Goal: Information Seeking & Learning: Check status

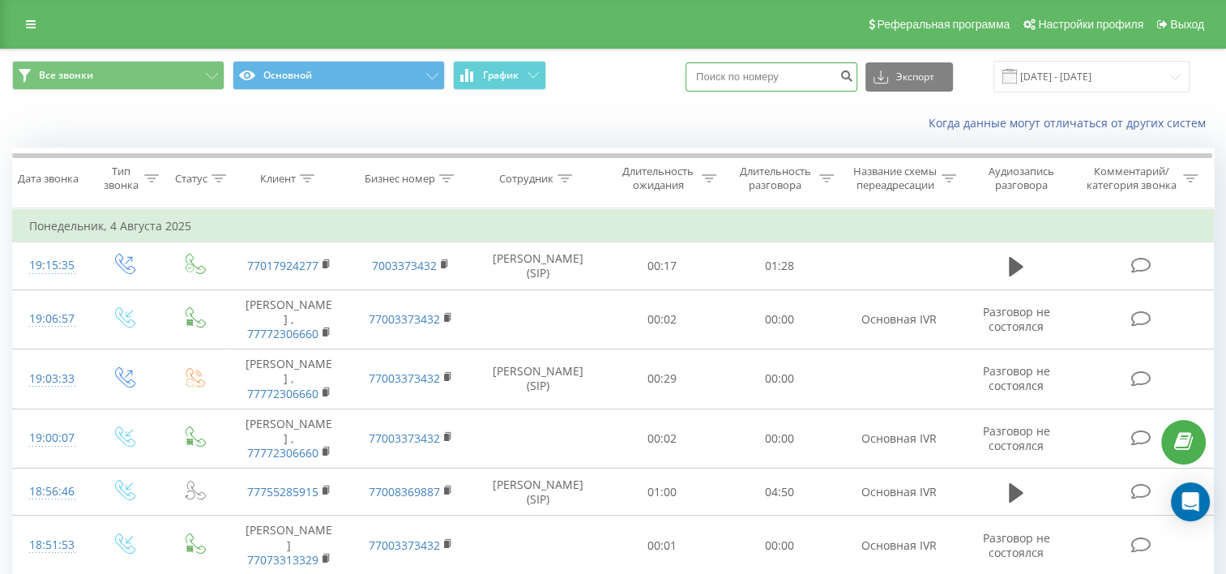
click at [742, 75] on input at bounding box center [771, 76] width 172 height 29
paste input "7788135468"
type input "7788135468"
click at [853, 71] on icon "submit" at bounding box center [846, 74] width 14 height 10
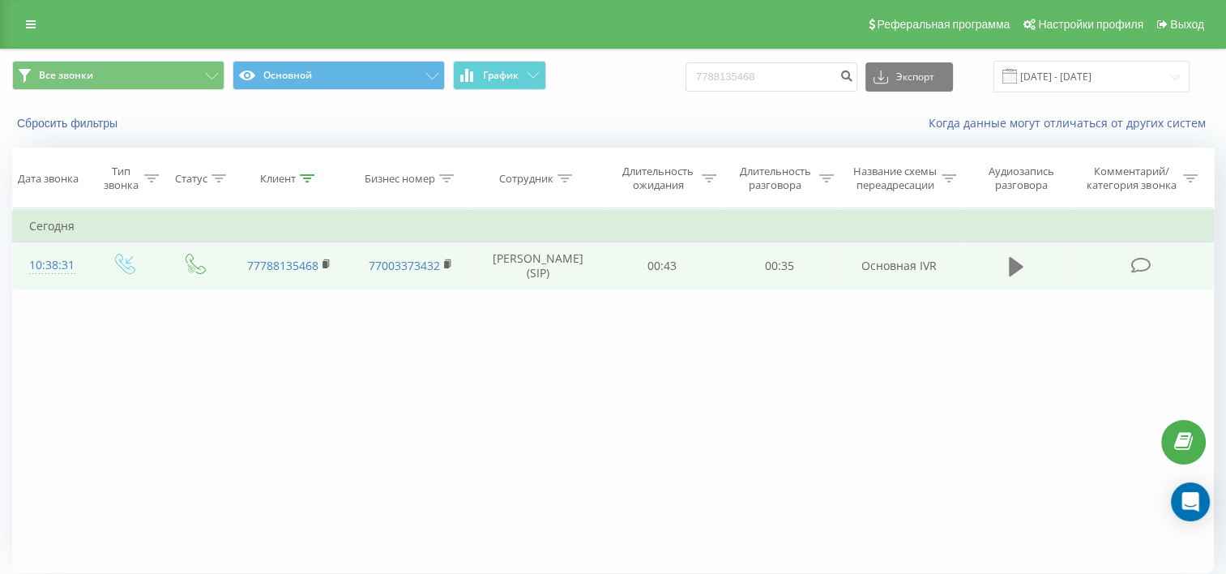
click at [1009, 276] on icon at bounding box center [1016, 266] width 15 height 19
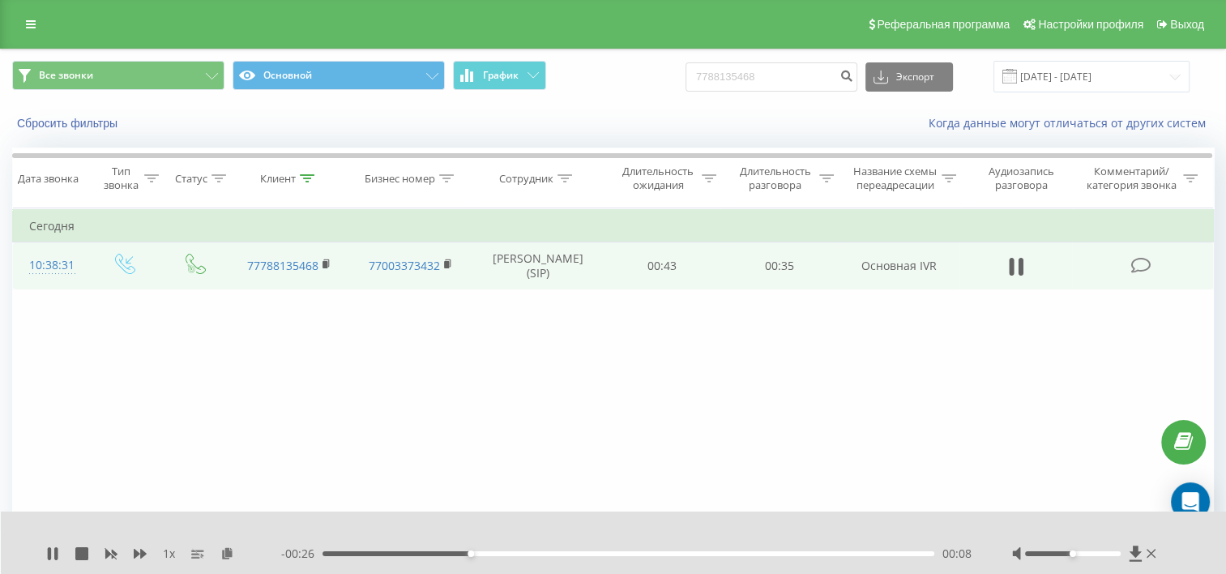
click at [664, 89] on div "Все звонки Основной График 7788135468 Экспорт .csv .xls .xlsx 19.05.2025 - 19.0…" at bounding box center [612, 77] width 1201 height 32
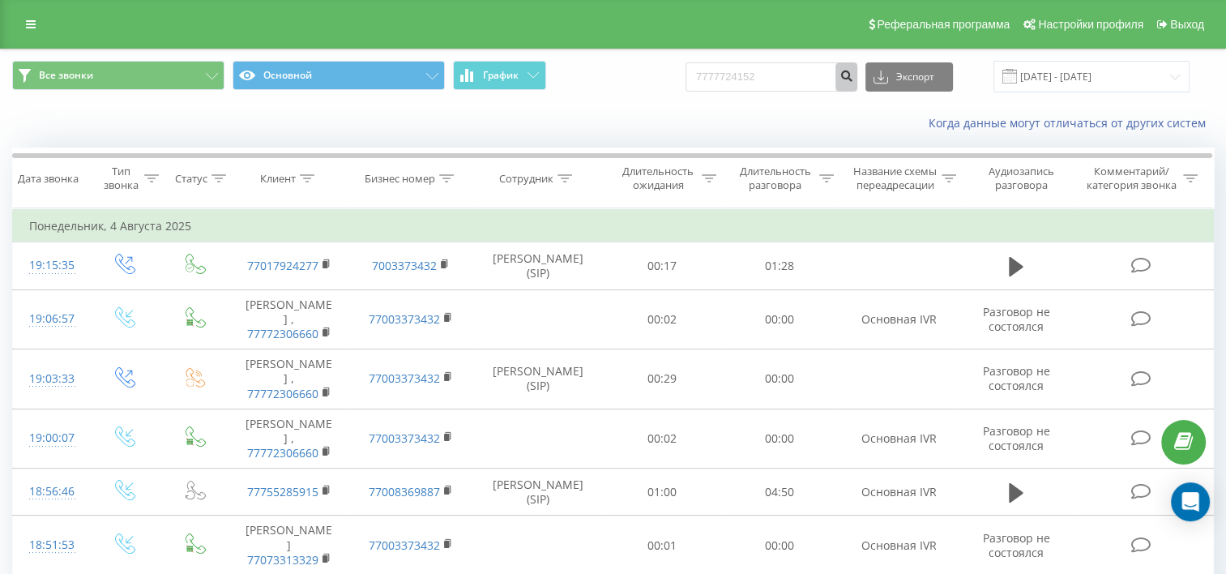
type input "7777724152"
click at [853, 79] on icon "submit" at bounding box center [846, 74] width 14 height 10
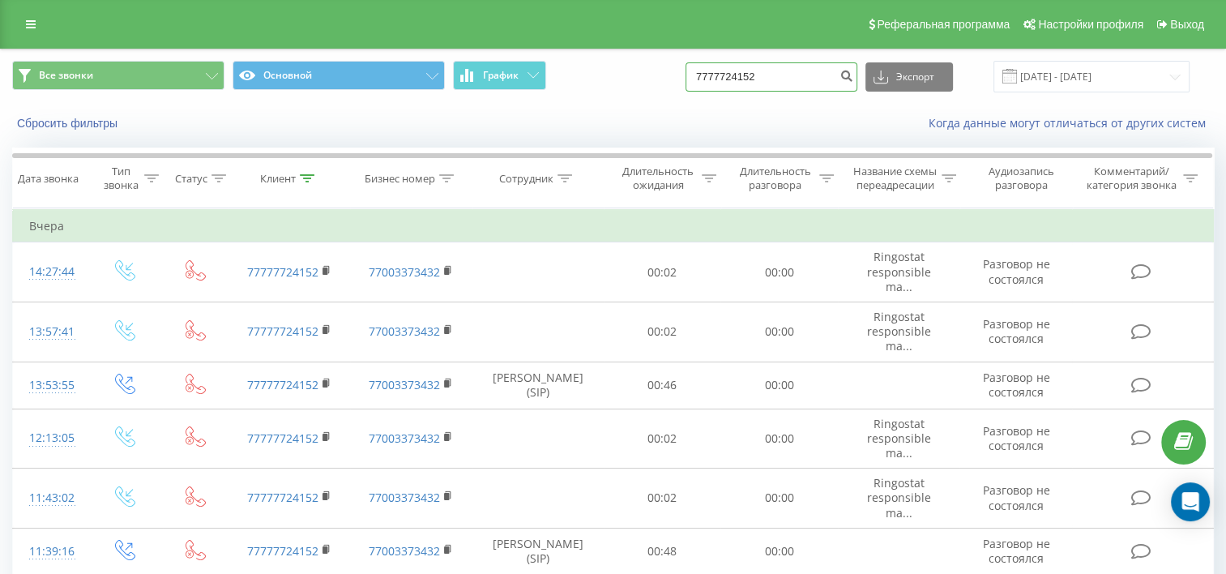
click at [797, 80] on input "7777724152" at bounding box center [771, 76] width 172 height 29
paste input "747 331 2981"
type input "747 331 2981"
click at [853, 76] on icon "submit" at bounding box center [846, 74] width 14 height 10
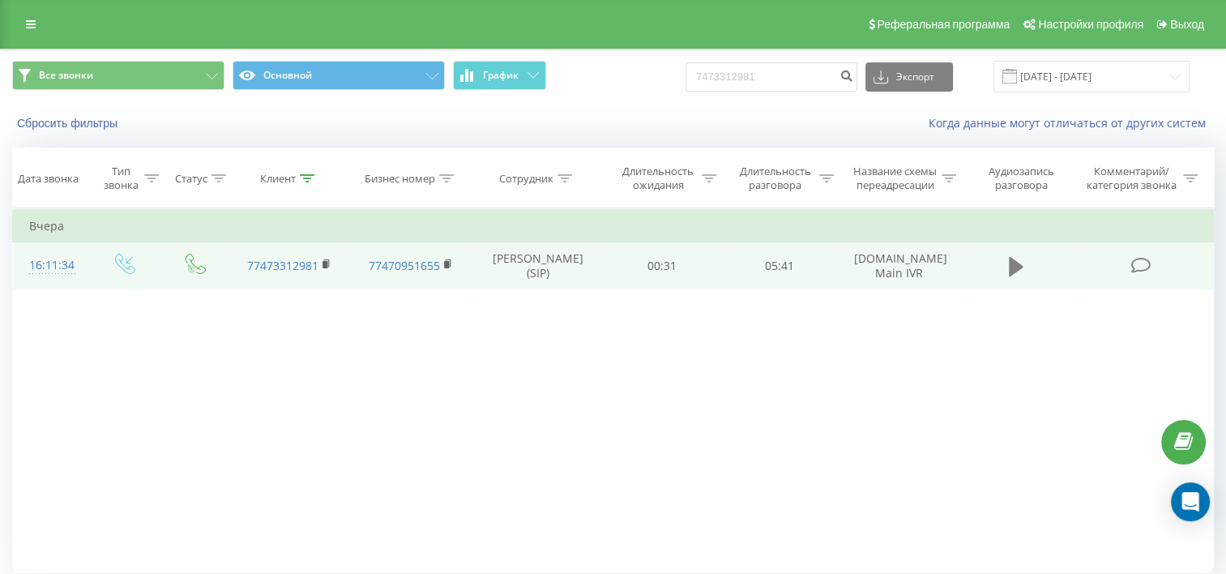
drag, startPoint x: 1009, startPoint y: 293, endPoint x: 1019, endPoint y: 288, distance: 11.3
click at [1011, 289] on td at bounding box center [1015, 265] width 113 height 47
click at [1021, 278] on icon at bounding box center [1016, 266] width 15 height 23
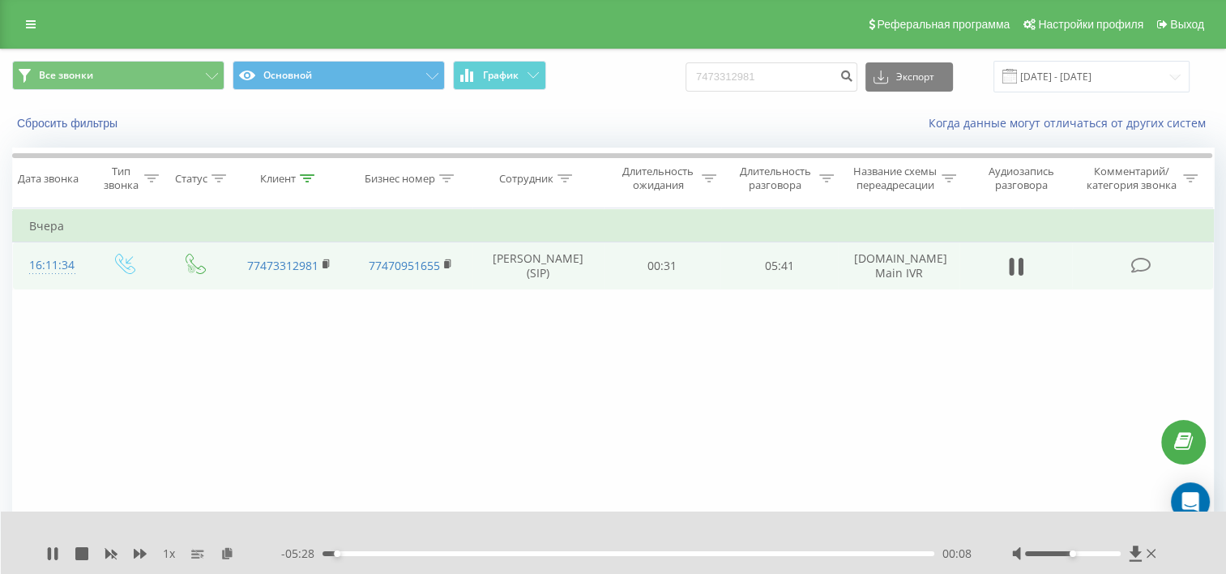
click at [350, 552] on div "00:08" at bounding box center [628, 553] width 612 height 5
click at [361, 552] on div "00:15" at bounding box center [628, 553] width 612 height 5
click at [373, 552] on div "00:23" at bounding box center [628, 553] width 612 height 5
click at [399, 551] on div "00:29" at bounding box center [628, 553] width 612 height 5
click at [459, 551] on div "01:15" at bounding box center [628, 553] width 612 height 5
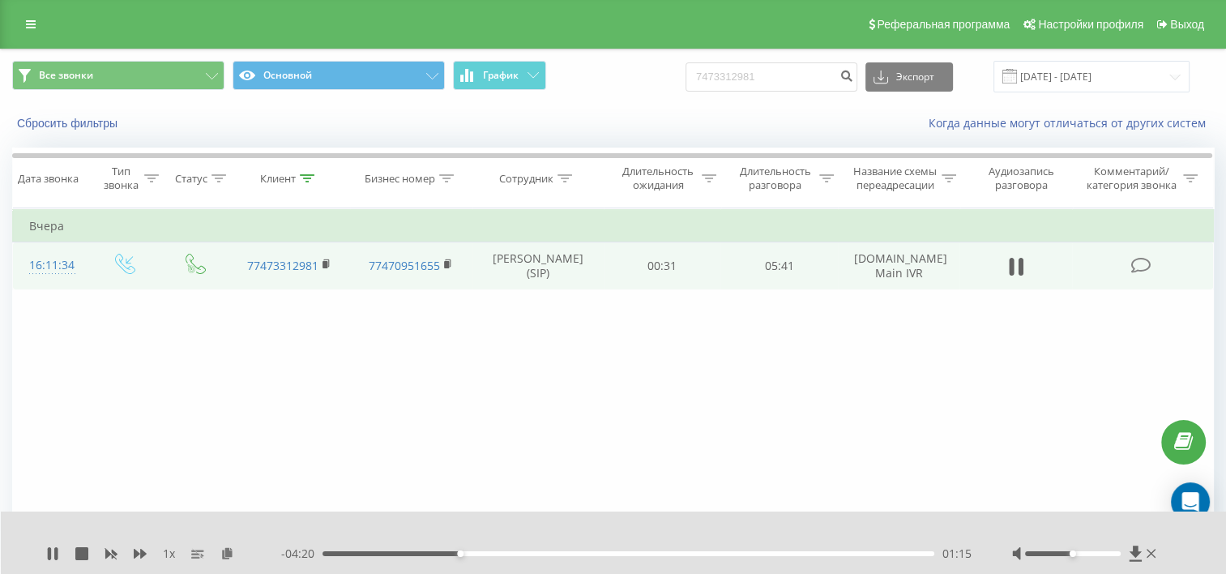
click at [543, 552] on div "01:15" at bounding box center [628, 553] width 612 height 5
click at [640, 552] on div "02:01" at bounding box center [628, 553] width 612 height 5
click at [744, 554] on div "02:54" at bounding box center [628, 553] width 612 height 5
click at [843, 554] on div "04:46" at bounding box center [628, 553] width 612 height 5
click at [900, 552] on div "05:18" at bounding box center [628, 553] width 612 height 5
